Goal: Task Accomplishment & Management: Use online tool/utility

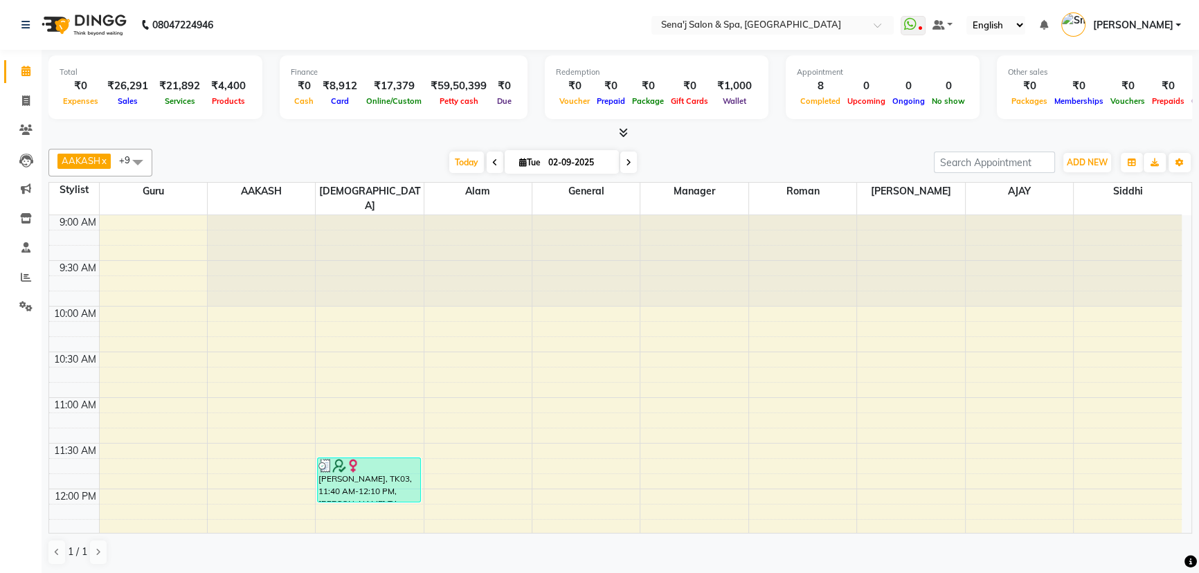
scroll to position [62, 0]
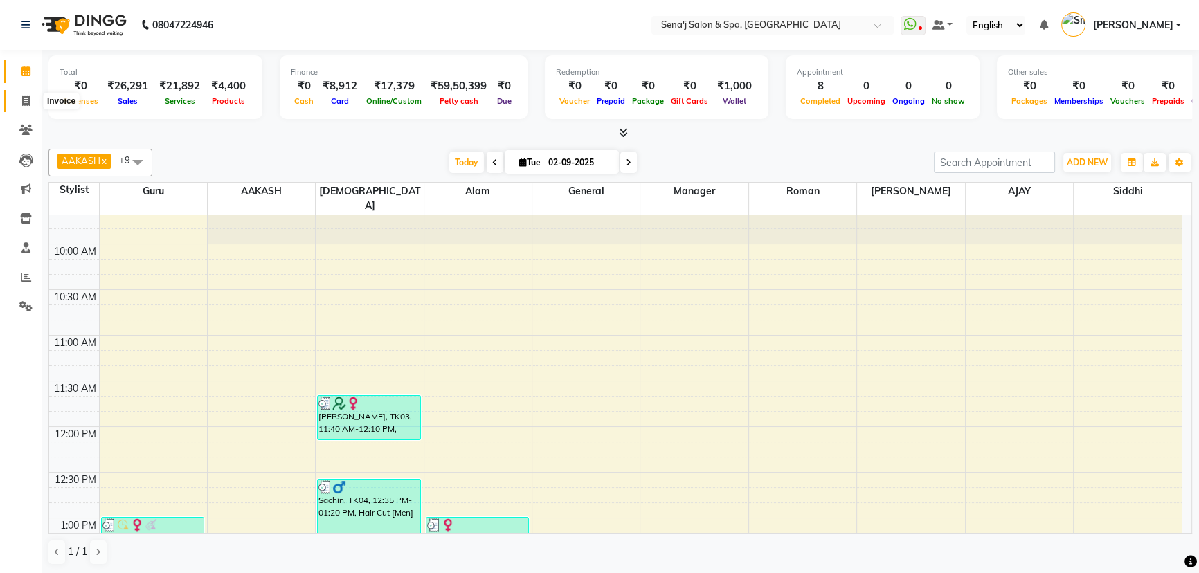
drag, startPoint x: 25, startPoint y: 97, endPoint x: 123, endPoint y: 57, distance: 105.9
click at [25, 97] on icon at bounding box center [26, 101] width 8 height 10
select select "447"
select select "service"
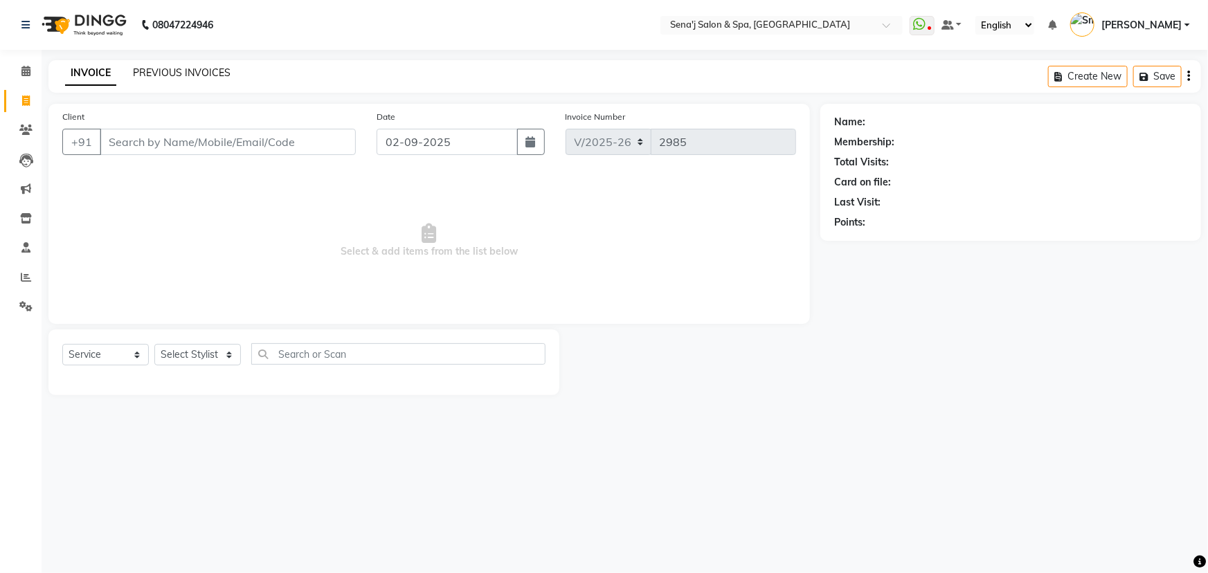
click at [165, 71] on link "PREVIOUS INVOICES" at bounding box center [182, 72] width 98 height 12
